Goal: Obtain resource: Obtain resource

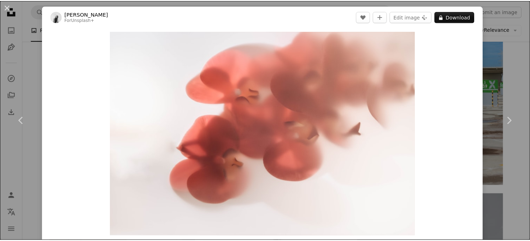
scroll to position [515, 0]
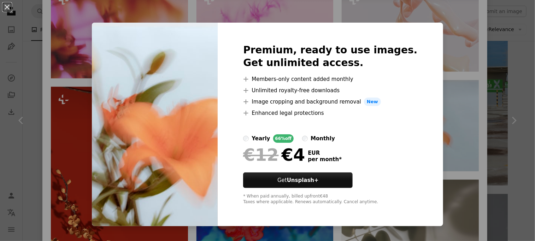
click at [451, 53] on div "An X shape Premium, ready to use images. Get unlimited access. A plus sign Memb…" at bounding box center [267, 120] width 535 height 241
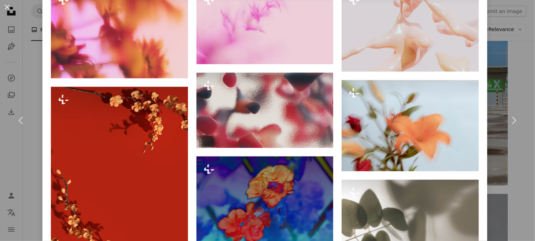
click at [484, 43] on div "An X shape Chevron left Chevron right [PERSON_NAME] For Unsplash+ A heart A plu…" at bounding box center [267, 120] width 535 height 241
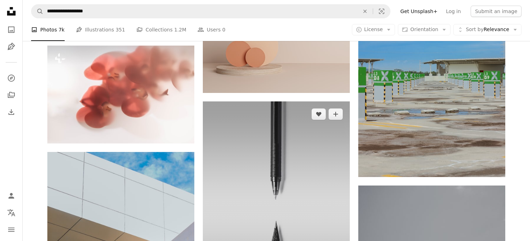
scroll to position [17694, 0]
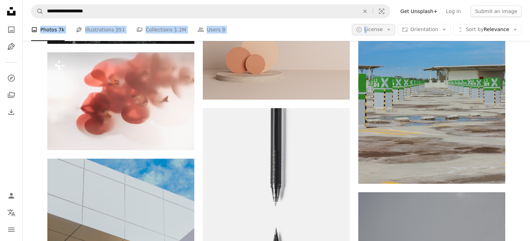
drag, startPoint x: 374, startPoint y: 20, endPoint x: 374, endPoint y: 24, distance: 4.2
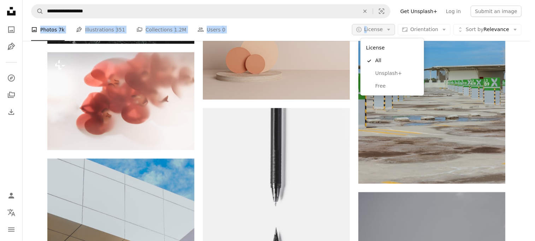
click at [374, 24] on button "A copyright icon © License Arrow down" at bounding box center [373, 29] width 43 height 11
click at [374, 92] on link "Free" at bounding box center [392, 86] width 58 height 13
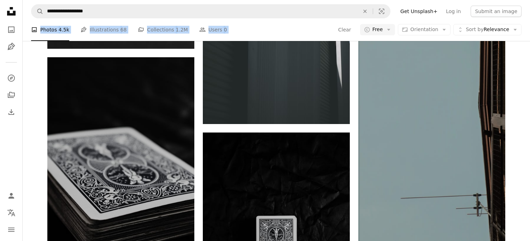
scroll to position [24583, 0]
